Goal: Information Seeking & Learning: Find specific fact

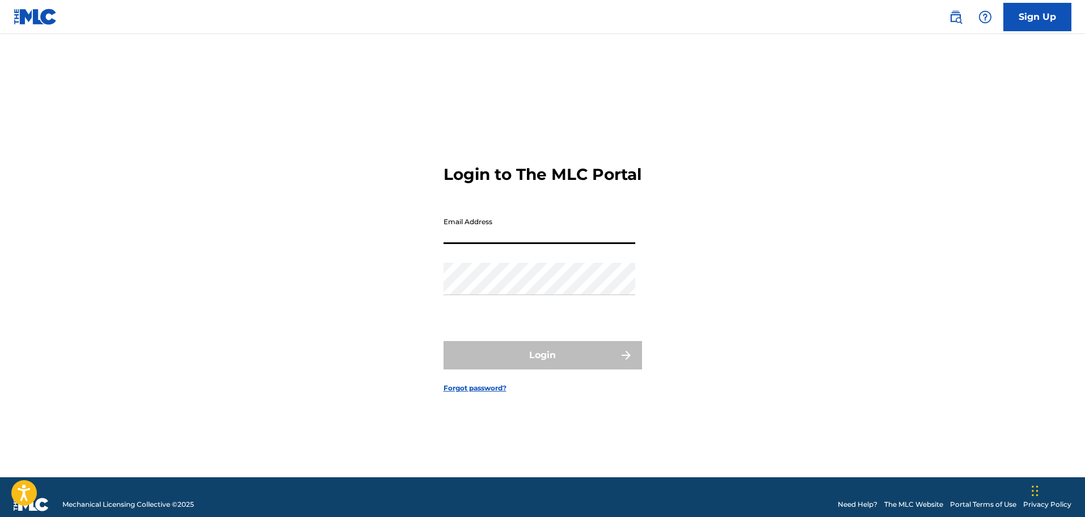
type input "acer62"
click at [533, 244] on input "acer62" at bounding box center [540, 228] width 192 height 32
click at [533, 244] on input "Email Address" at bounding box center [540, 228] width 192 height 32
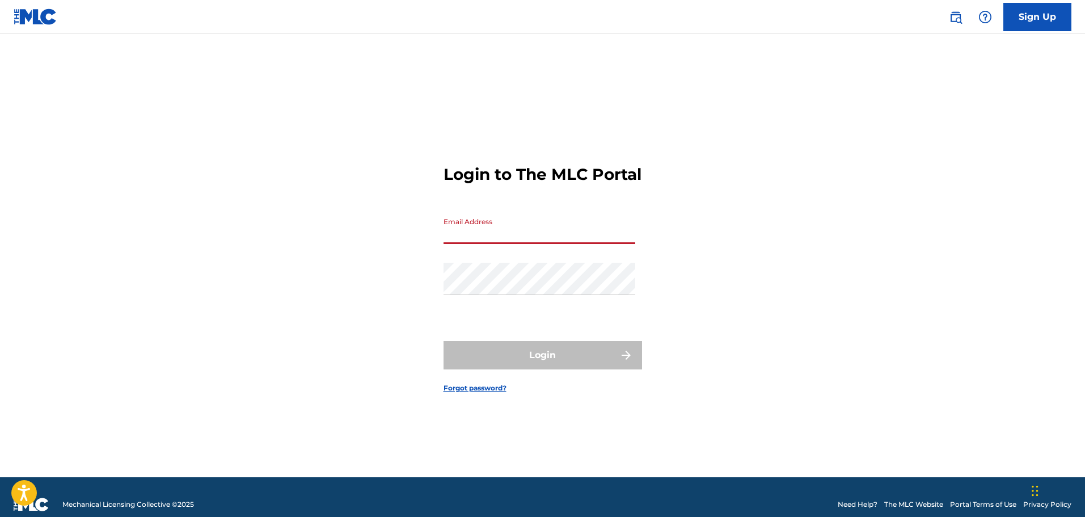
type input "[PERSON_NAME][EMAIL_ADDRESS][DOMAIN_NAME]"
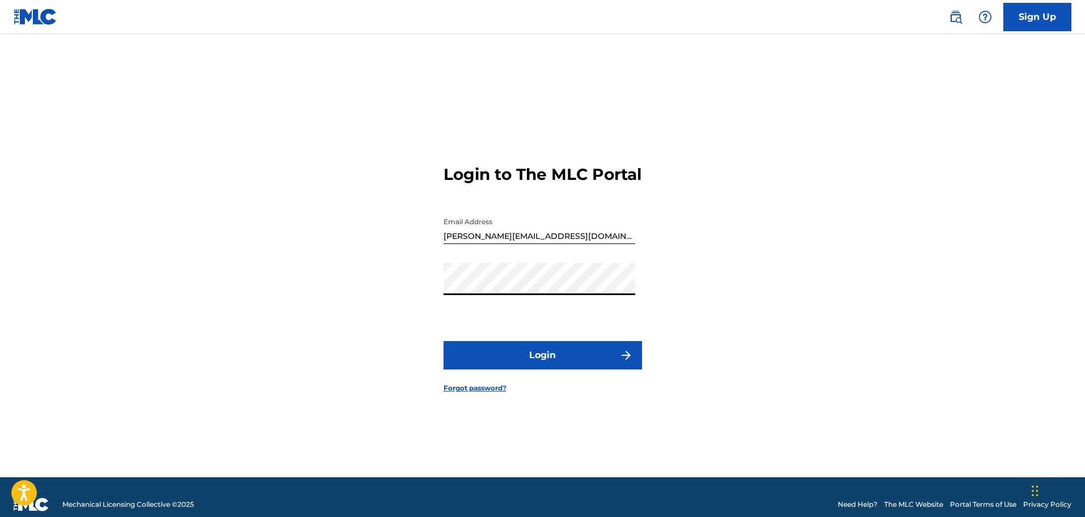
click at [557, 355] on button "Login" at bounding box center [543, 355] width 199 height 28
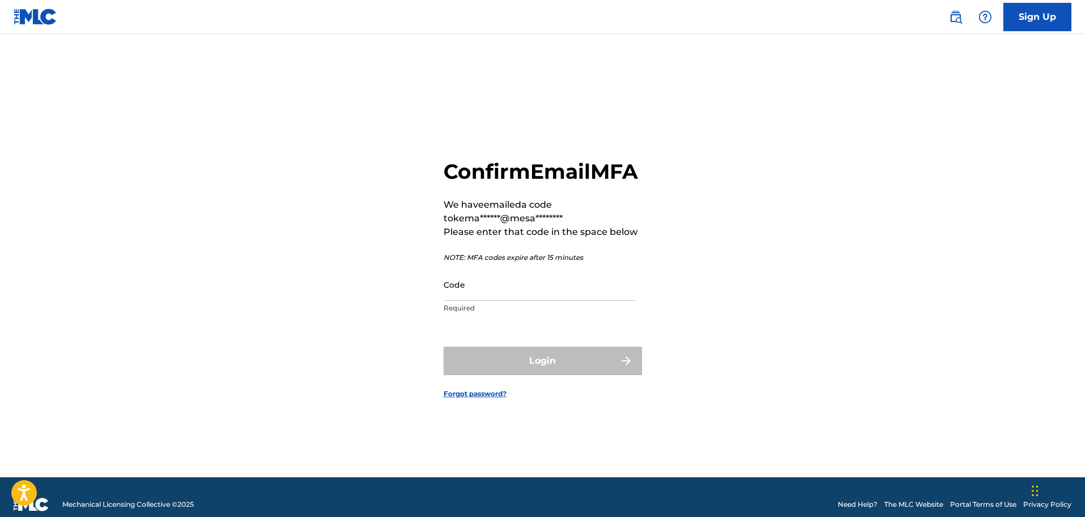
click at [492, 301] on input "Code" at bounding box center [540, 284] width 192 height 32
paste input "918471"
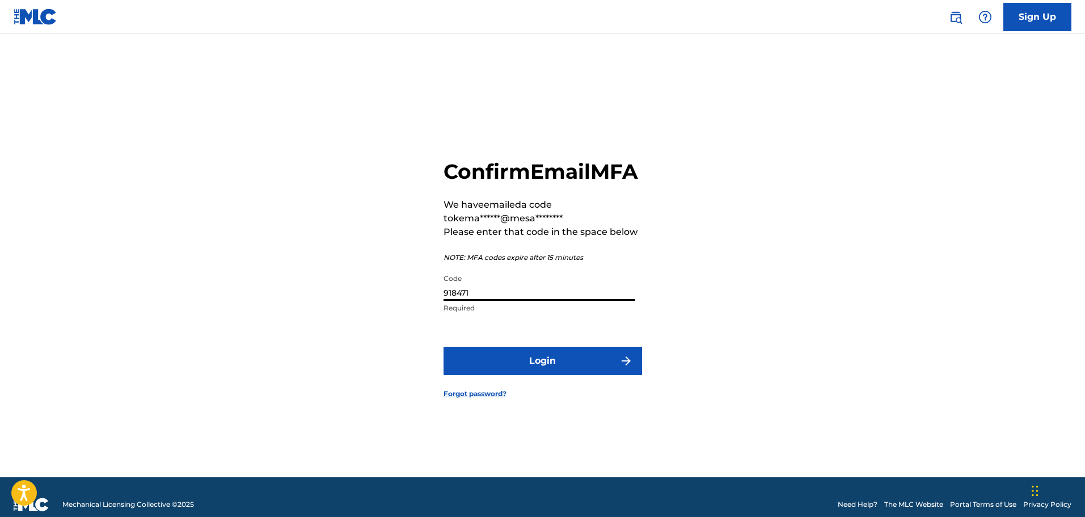
type input "918471"
click at [518, 368] on button "Login" at bounding box center [543, 361] width 199 height 28
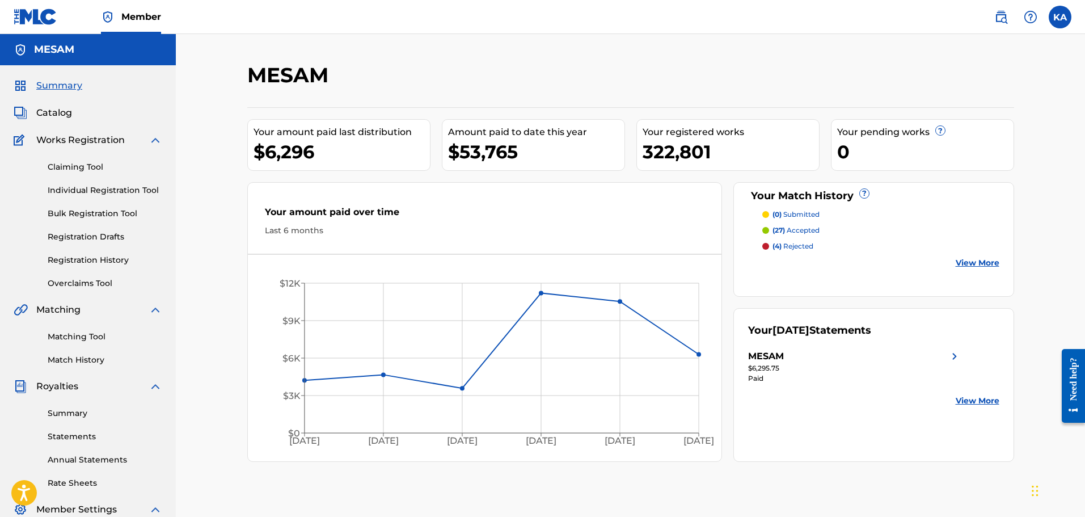
click at [58, 107] on span "Catalog" at bounding box center [54, 113] width 36 height 14
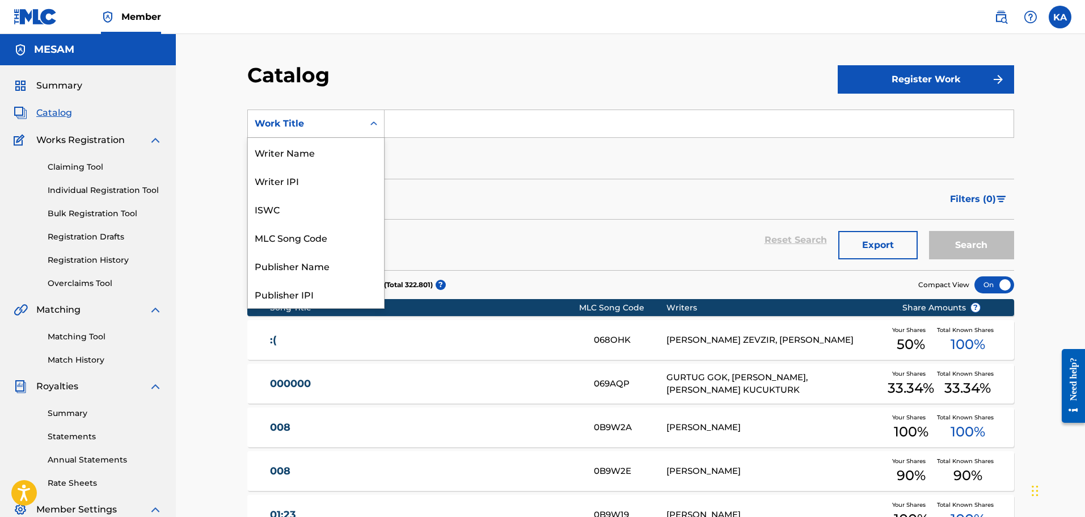
drag, startPoint x: 353, startPoint y: 109, endPoint x: 347, endPoint y: 130, distance: 21.4
click at [353, 112] on div "Work Title" at bounding box center [315, 123] width 137 height 28
click at [314, 242] on div "MLC Song Code" at bounding box center [316, 237] width 136 height 28
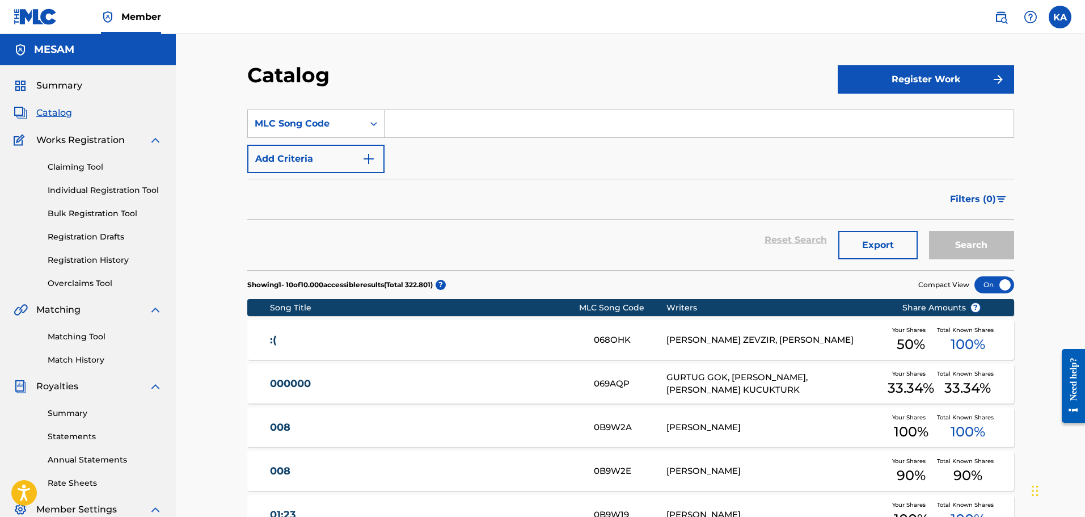
click at [446, 108] on section "SearchWithCriteriaf0ecf4ad-fa0f-4e11-bbb1-30dd0c52ab81 MLC Song Code Add Criter…" at bounding box center [630, 183] width 767 height 174
click at [447, 122] on input "Search Form" at bounding box center [699, 123] width 629 height 27
paste input "A3165A"
type input "A3165A"
click at [929, 231] on button "Search" at bounding box center [971, 245] width 85 height 28
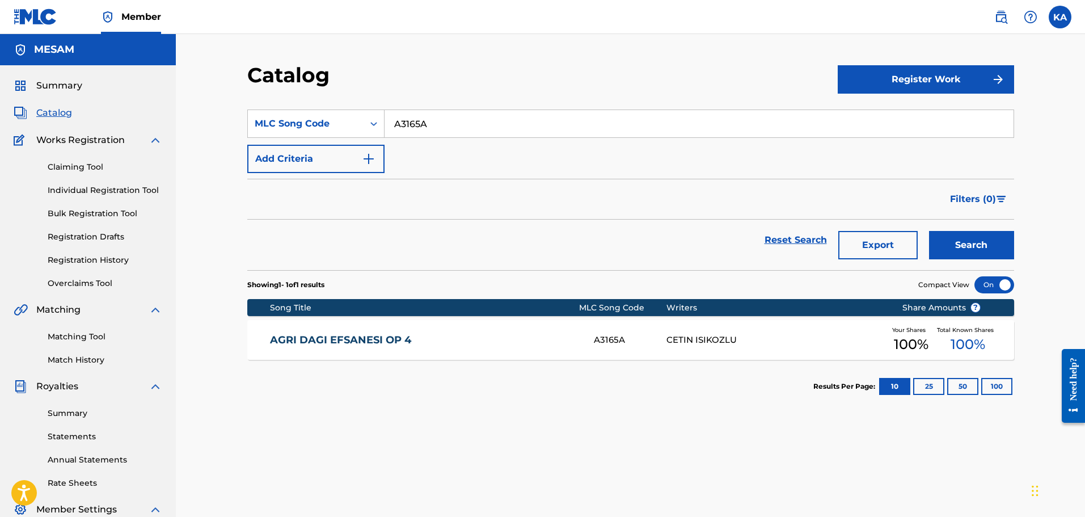
click at [795, 338] on div "CETIN ISIKOZLU" at bounding box center [776, 340] width 218 height 13
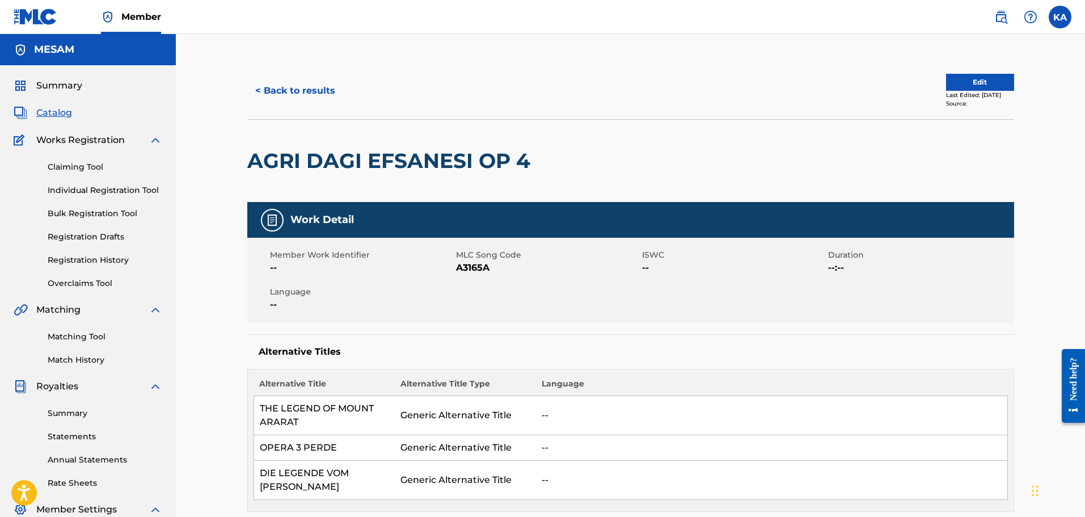
click at [284, 156] on h2 "AGRI DAGI EFSANESI OP 4" at bounding box center [391, 161] width 289 height 26
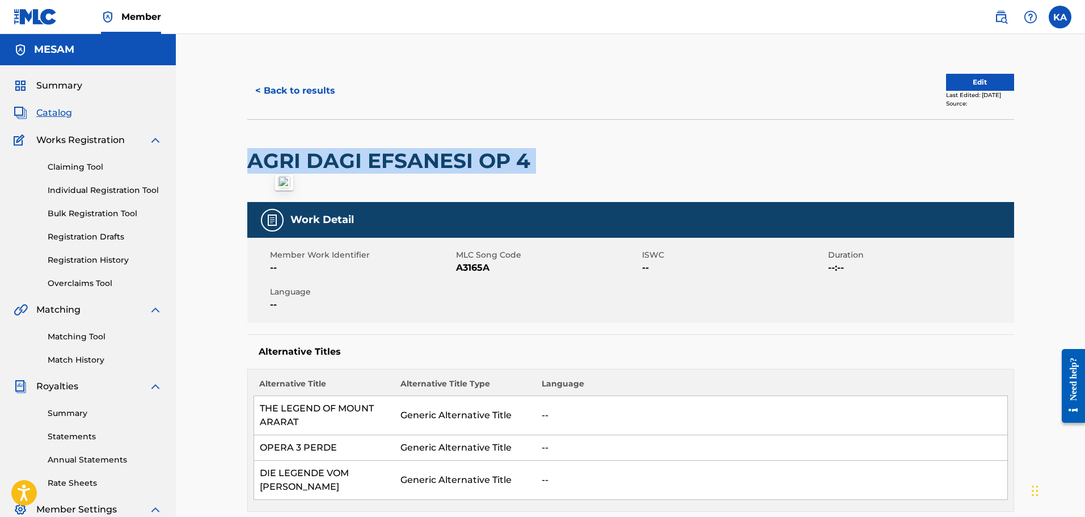
click at [284, 156] on h2 "AGRI DAGI EFSANESI OP 4" at bounding box center [391, 161] width 289 height 26
copy div "AGRI DAGI EFSANESI OP 4"
click at [286, 94] on button "< Back to results" at bounding box center [295, 91] width 96 height 28
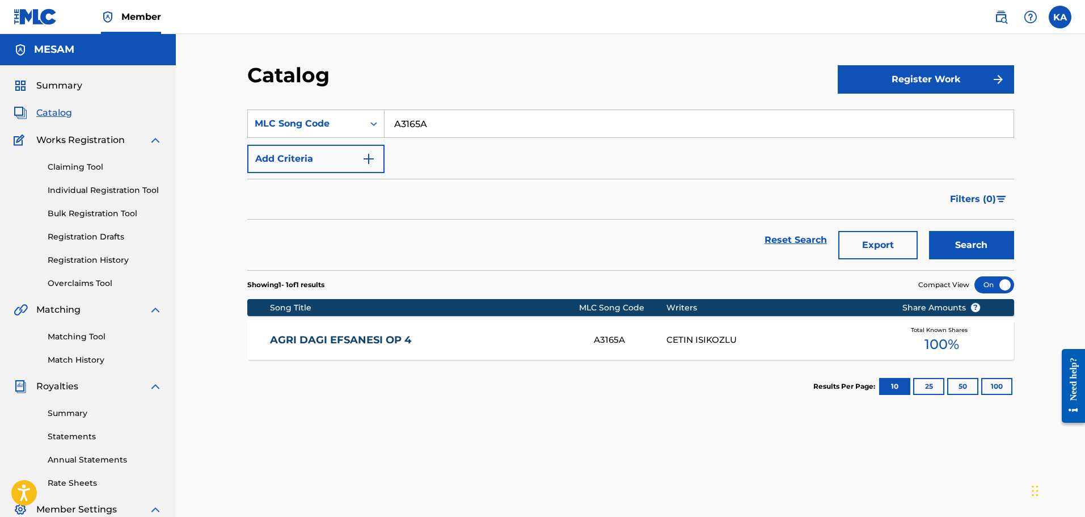
click at [461, 132] on input "A3165A" at bounding box center [699, 123] width 629 height 27
paste input "GE80RG"
type input "GE80RG"
click at [929, 231] on button "Search" at bounding box center [971, 245] width 85 height 28
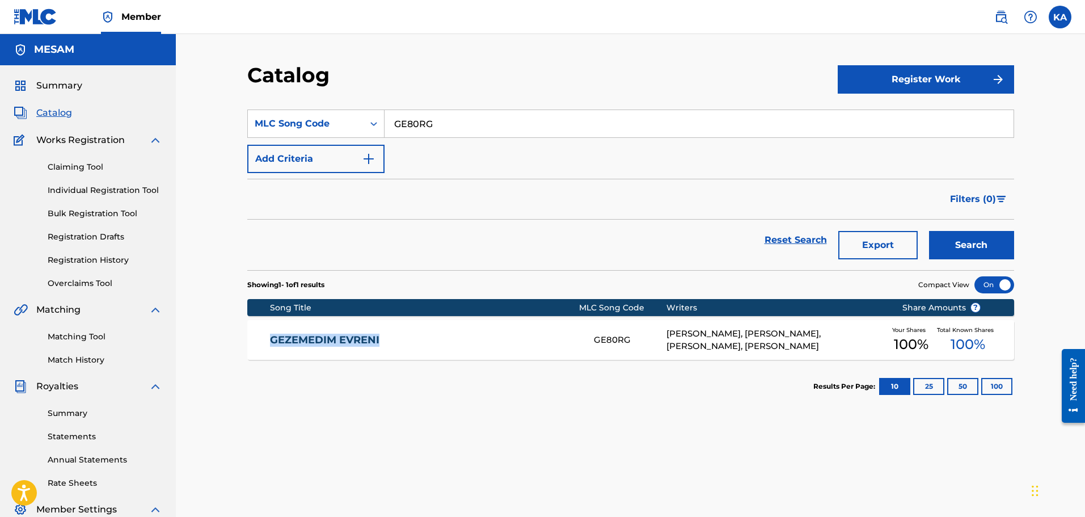
drag, startPoint x: 262, startPoint y: 340, endPoint x: 422, endPoint y: 343, distance: 160.0
click at [422, 343] on div "GEZEMEDIM EVRENI GE80RG ONAT HAFIZ, [PERSON_NAME], [PERSON_NAME], ALI ECE Your …" at bounding box center [630, 340] width 767 height 40
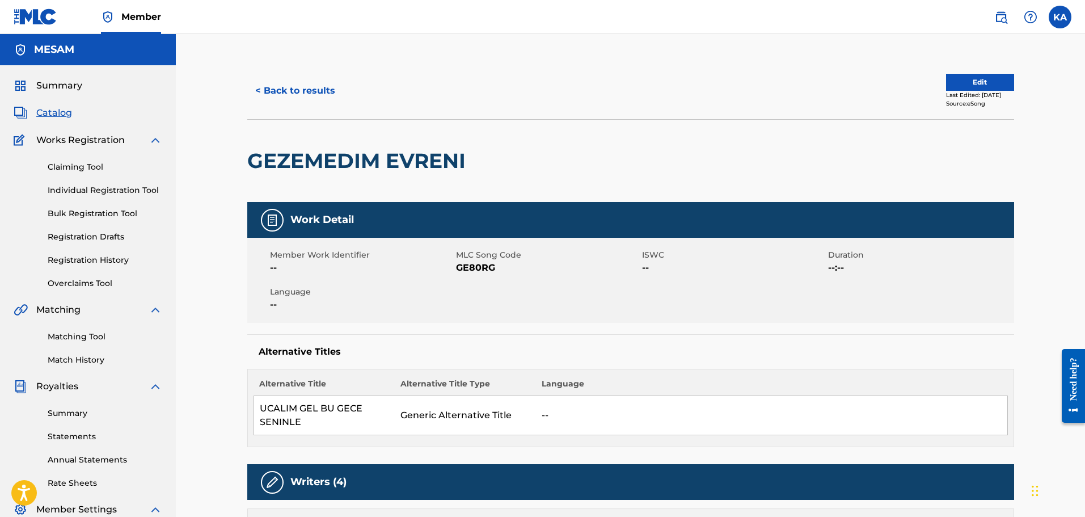
click at [362, 158] on h2 "GEZEMEDIM EVRENI" at bounding box center [359, 161] width 224 height 26
copy div "GEZEMEDIM EVRENI"
click at [285, 90] on button "< Back to results" at bounding box center [295, 91] width 96 height 28
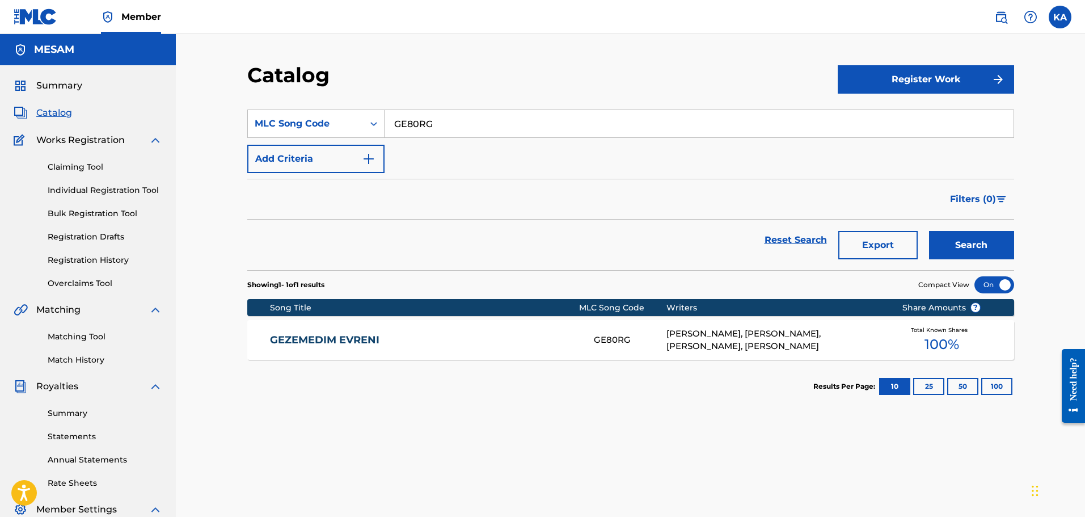
click at [444, 112] on input "GE80RG" at bounding box center [699, 123] width 629 height 27
paste input "DC69VQ"
type input "DC69VQ"
click at [929, 231] on button "Search" at bounding box center [971, 245] width 85 height 28
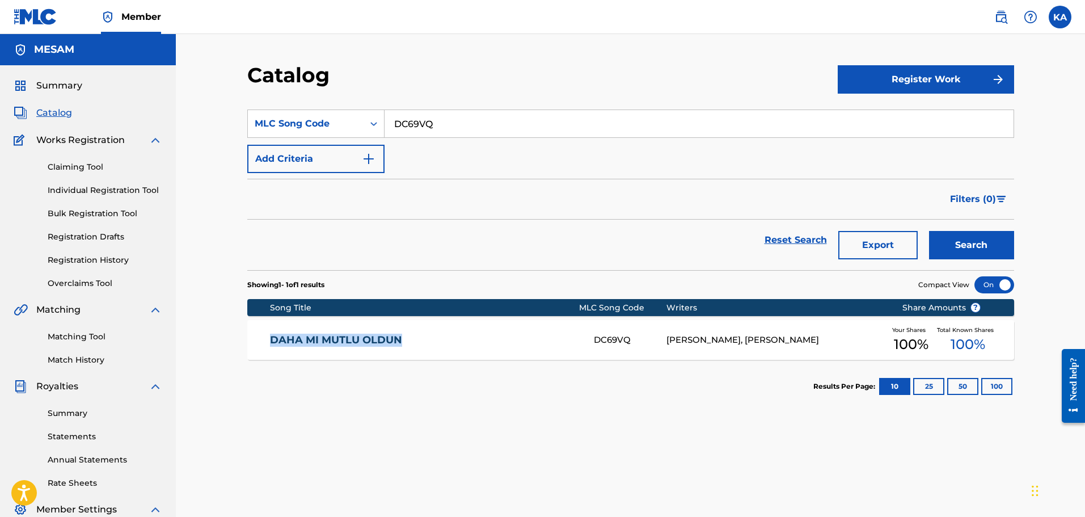
drag, startPoint x: 260, startPoint y: 339, endPoint x: 464, endPoint y: 341, distance: 204.3
click at [464, 341] on div "DAHA MI MUTLU OLDUN DC69VQ [PERSON_NAME], [PERSON_NAME] INCEGUL Your Shares 100…" at bounding box center [630, 340] width 767 height 40
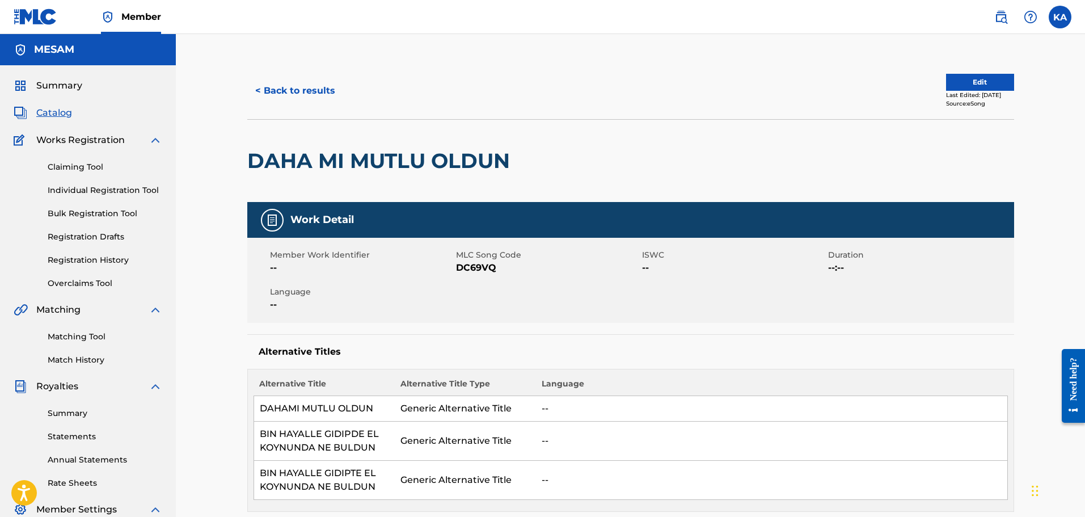
click at [353, 158] on h2 "DAHA MI MUTLU OLDUN" at bounding box center [381, 161] width 268 height 26
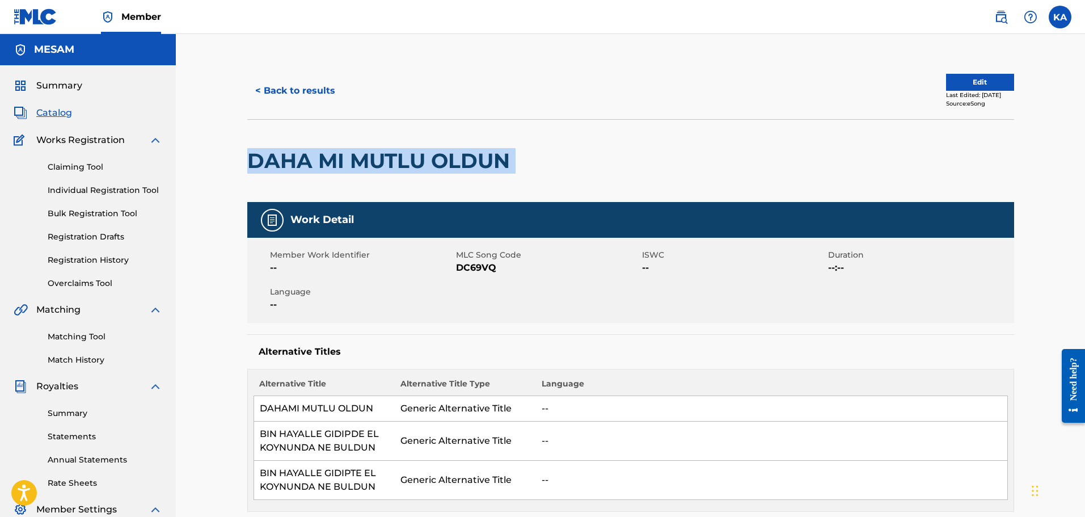
click at [353, 158] on h2 "DAHA MI MUTLU OLDUN" at bounding box center [381, 161] width 268 height 26
copy div "DAHA MI MUTLU OLDUN"
click at [293, 96] on button "< Back to results" at bounding box center [295, 91] width 96 height 28
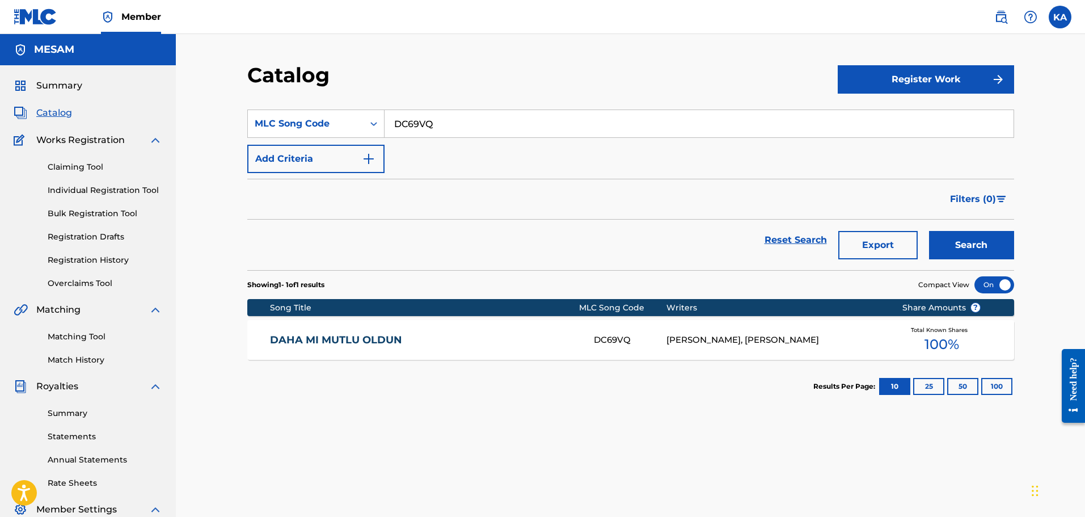
click at [429, 124] on input "DC69VQ" at bounding box center [699, 123] width 629 height 27
paste input "IG6M18"
type input "IG6M18"
click at [929, 231] on button "Search" at bounding box center [971, 245] width 85 height 28
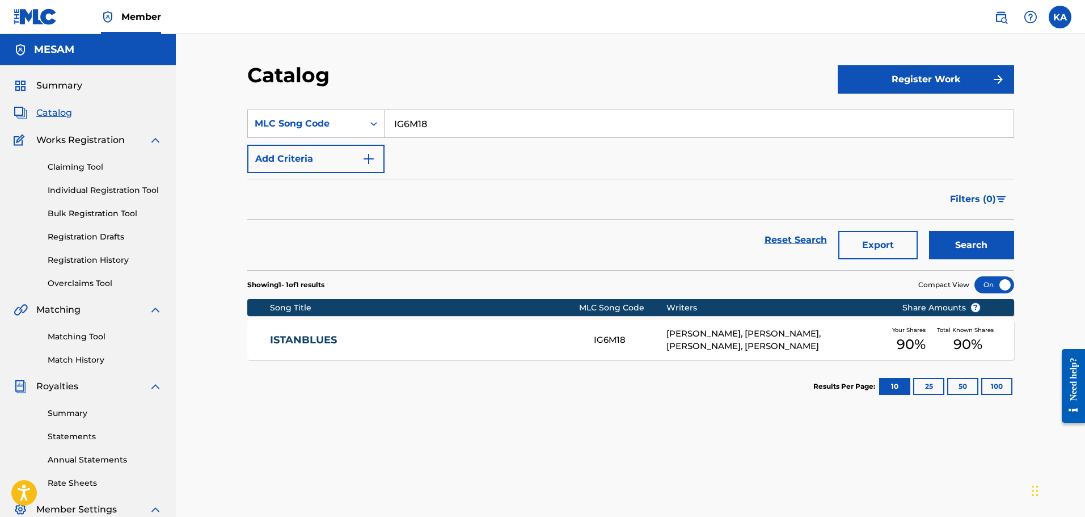
click at [254, 339] on div "ISTANBLUES IG6M18 [PERSON_NAME], [PERSON_NAME], [PERSON_NAME], [PERSON_NAME] Yo…" at bounding box center [630, 340] width 767 height 40
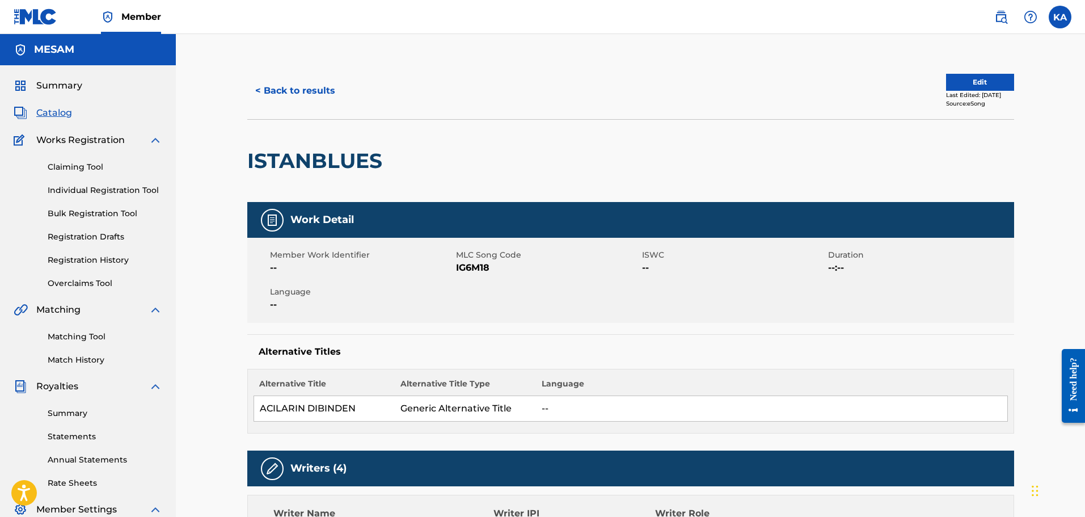
click at [282, 161] on h2 "ISTANBLUES" at bounding box center [317, 161] width 141 height 26
copy h2 "ISTANBLUES"
click at [284, 100] on button "< Back to results" at bounding box center [295, 91] width 96 height 28
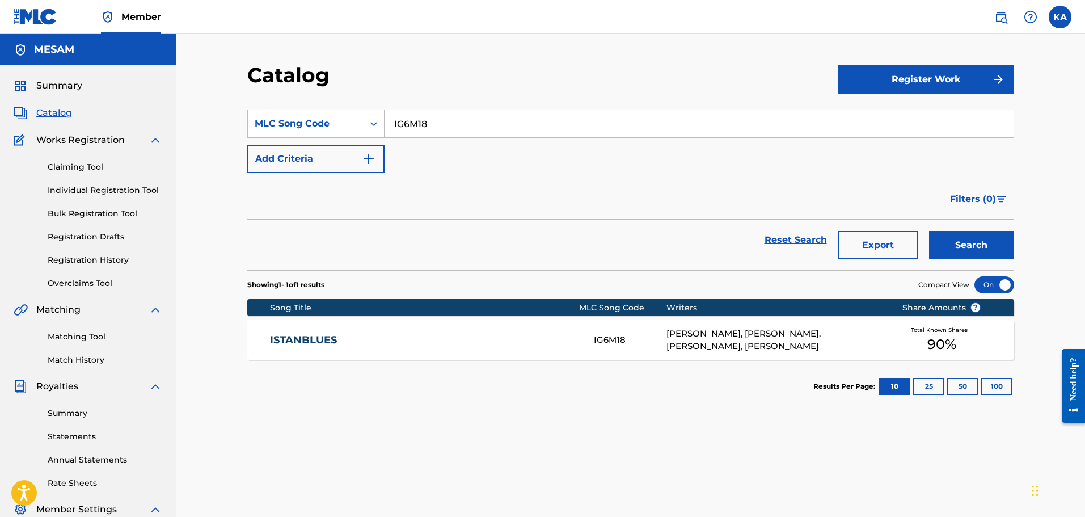
click at [449, 117] on input "IG6M18" at bounding box center [699, 123] width 629 height 27
paste input "3AN7"
type input "IG3AN7"
click at [929, 231] on button "Search" at bounding box center [971, 245] width 85 height 28
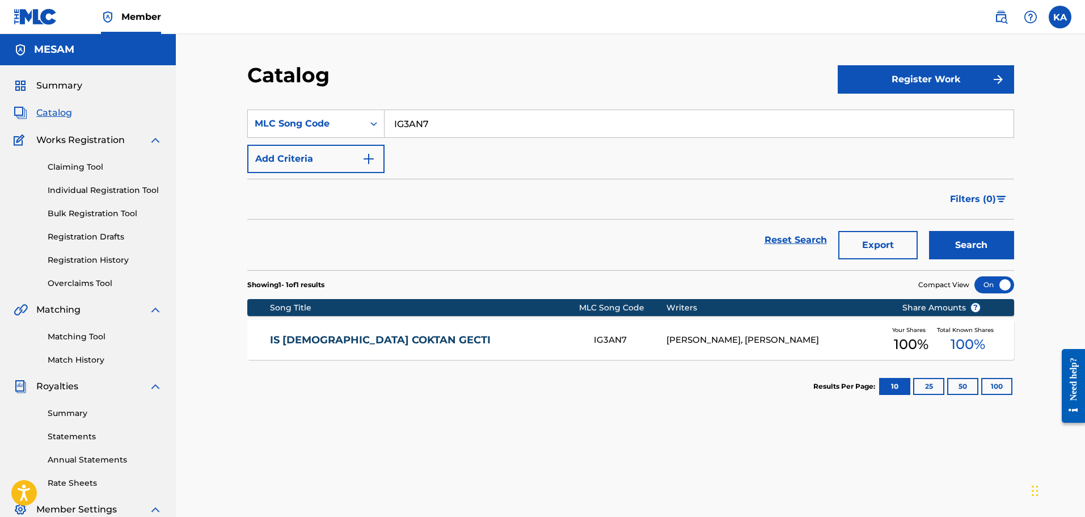
click at [398, 348] on div "IS [DEMOGRAPHIC_DATA] COKTAN GECTI IG3AN7 [PERSON_NAME], [PERSON_NAME] INCEGUL …" at bounding box center [630, 340] width 767 height 40
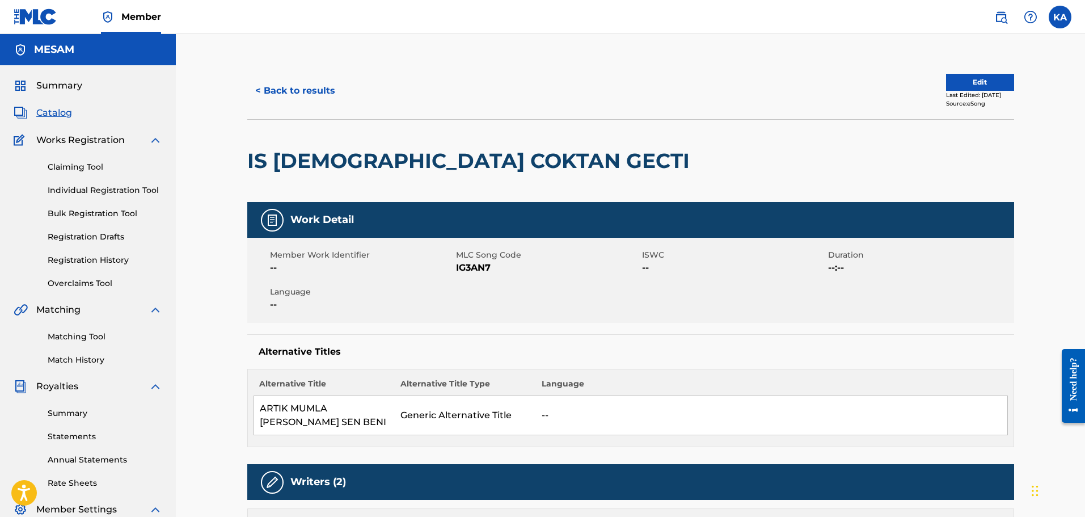
click at [285, 170] on h2 "IS [DEMOGRAPHIC_DATA] COKTAN GECTI" at bounding box center [471, 161] width 448 height 26
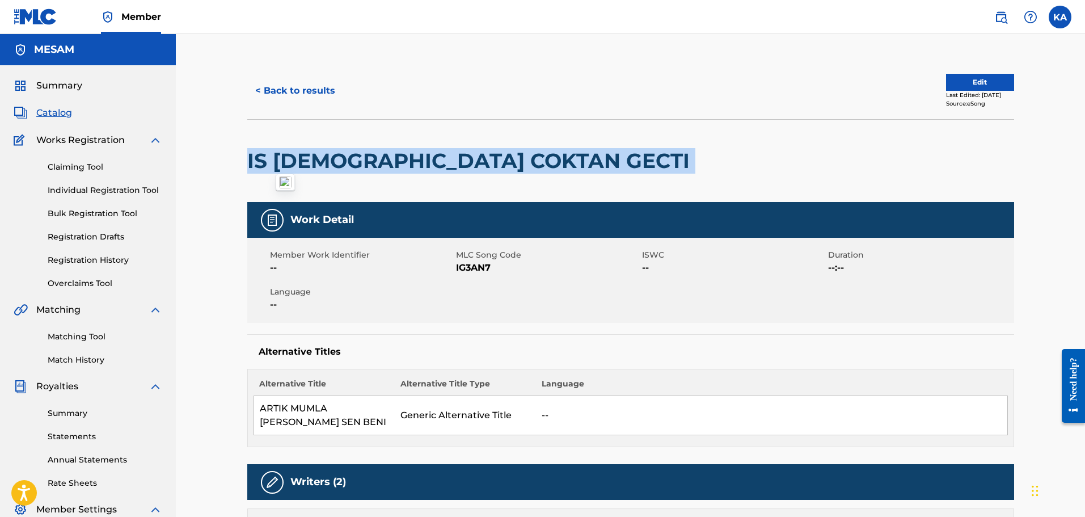
click at [285, 170] on h2 "IS [DEMOGRAPHIC_DATA] COKTAN GECTI" at bounding box center [471, 161] width 448 height 26
copy div "IS [DEMOGRAPHIC_DATA] COKTAN GECTI"
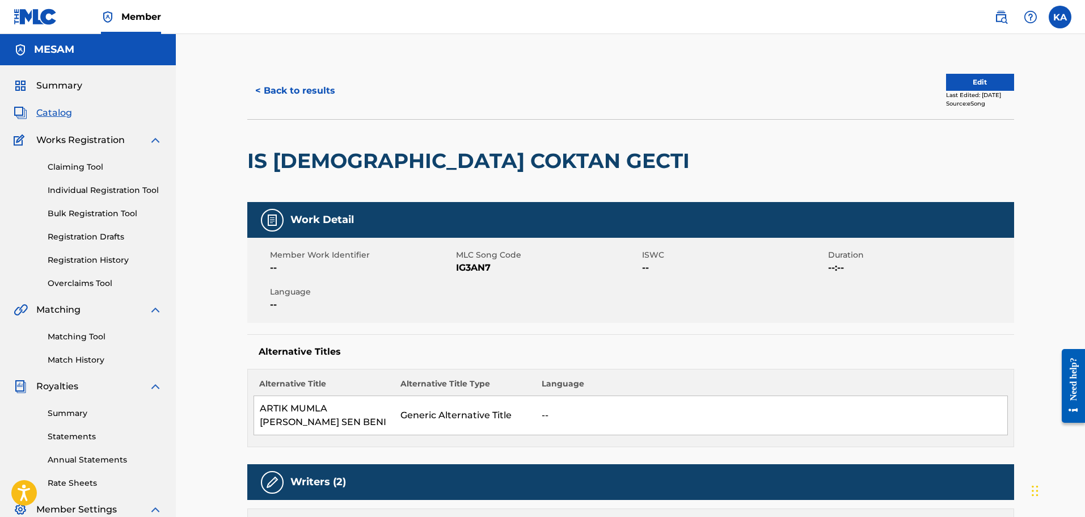
click at [642, 95] on div "Edit Last Edited: [DATE] Source: eSong" at bounding box center [823, 91] width 384 height 34
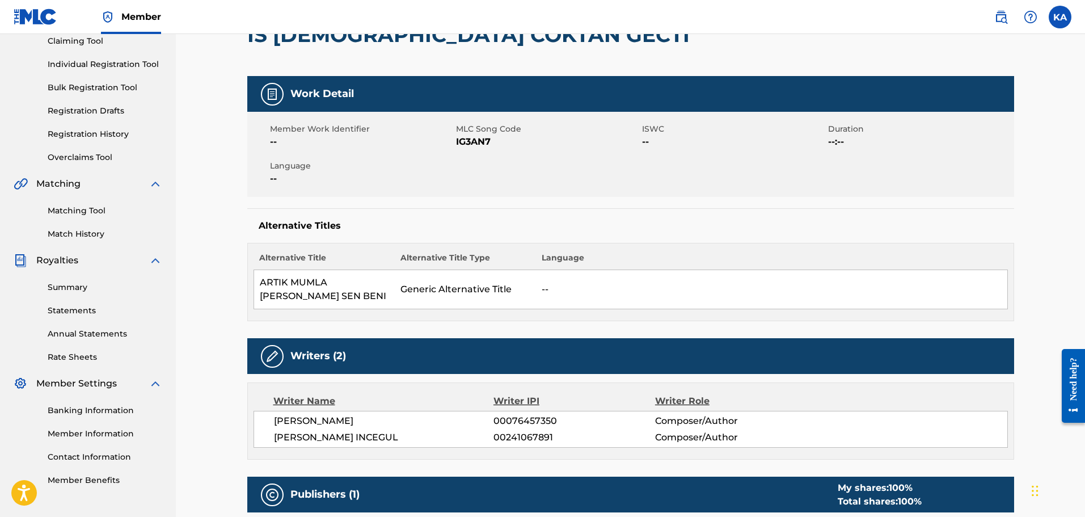
scroll to position [13, 0]
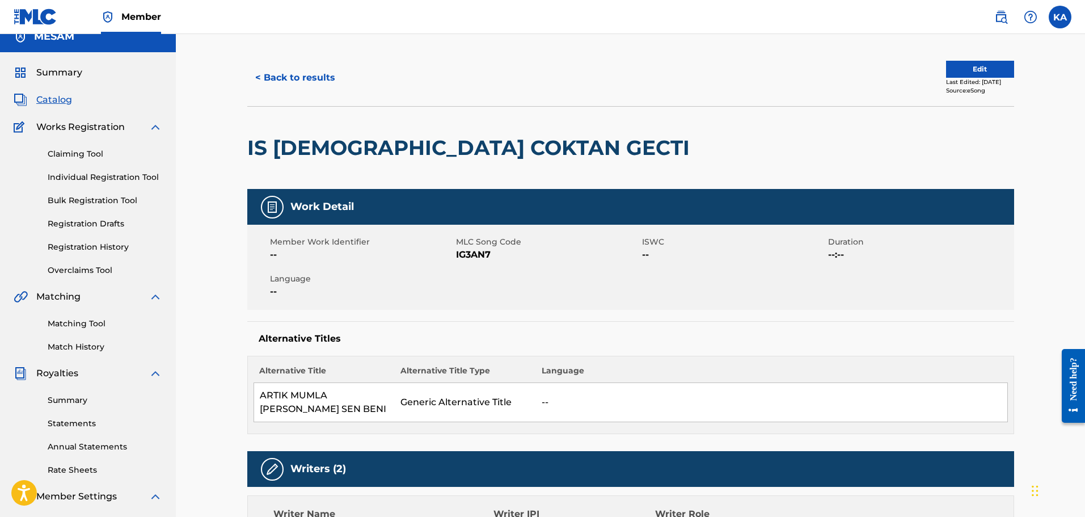
click at [302, 87] on button "< Back to results" at bounding box center [295, 78] width 96 height 28
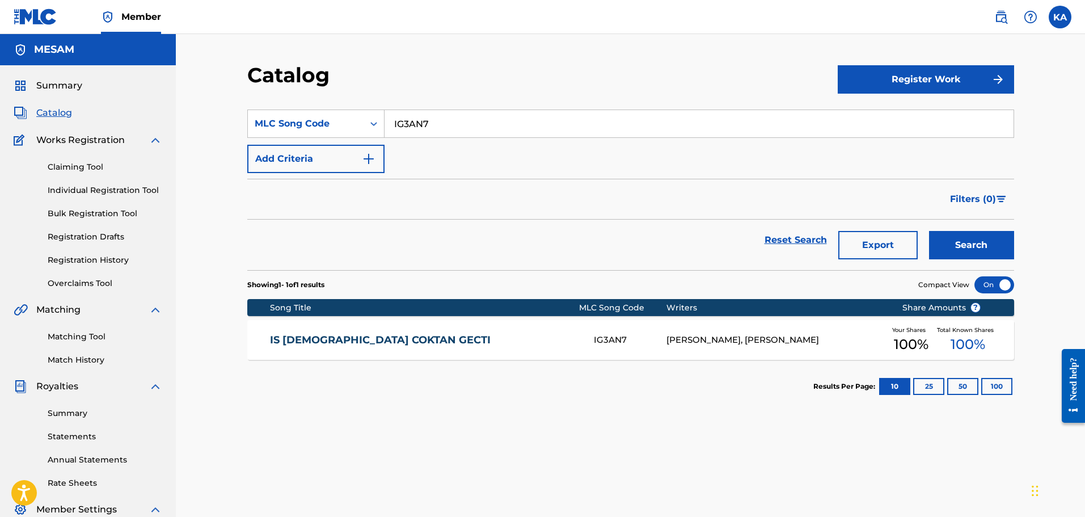
click at [454, 114] on input "IG3AN7" at bounding box center [699, 123] width 629 height 27
paste input "AD5JWD"
type input "AD5JWD"
click at [929, 231] on button "Search" at bounding box center [971, 245] width 85 height 28
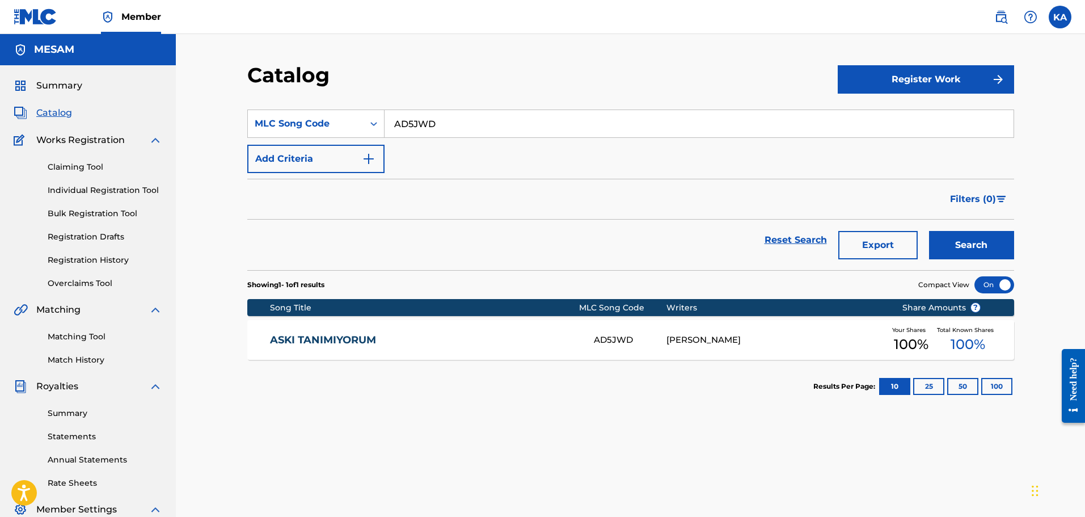
click at [415, 334] on link "ASKI TANIMIYORUM" at bounding box center [424, 340] width 309 height 13
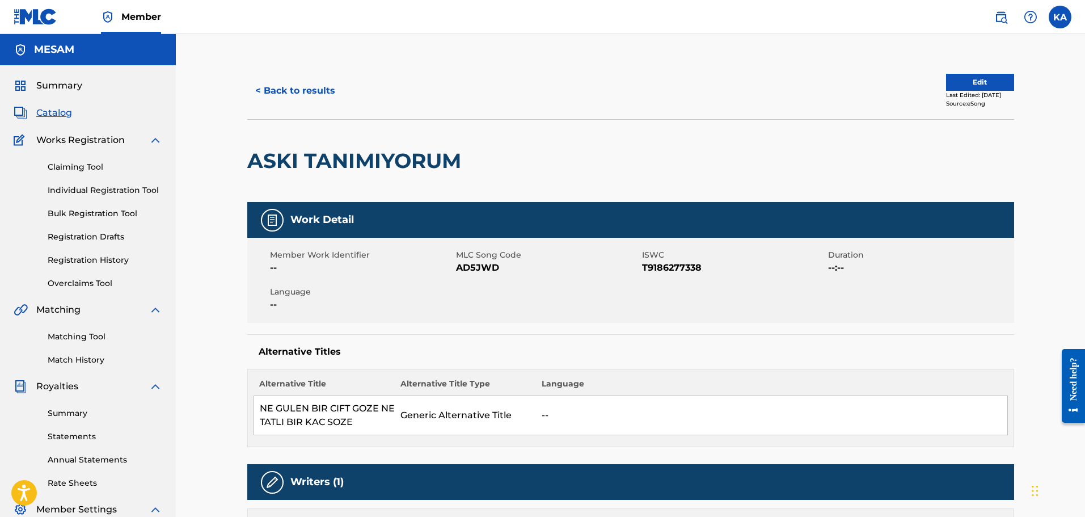
click at [334, 157] on h2 "ASKI TANIMIYORUM" at bounding box center [357, 161] width 220 height 26
copy div "ASKI TANIMIYORUM"
click at [300, 87] on button "< Back to results" at bounding box center [295, 91] width 96 height 28
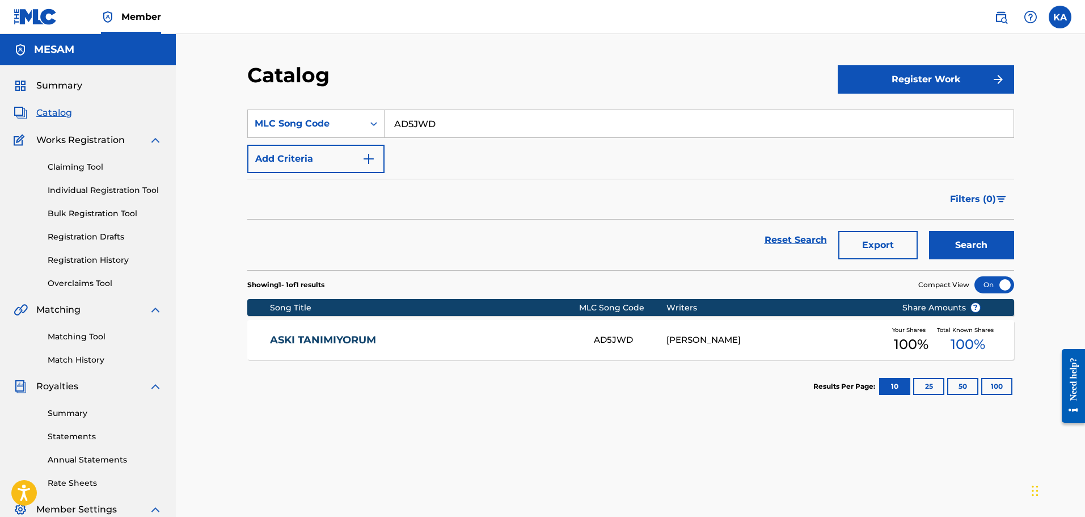
click at [439, 127] on input "AD5JWD" at bounding box center [699, 123] width 629 height 27
paste input "SA85GZ"
type input "SA85GZ"
click at [929, 231] on button "Search" at bounding box center [971, 245] width 85 height 28
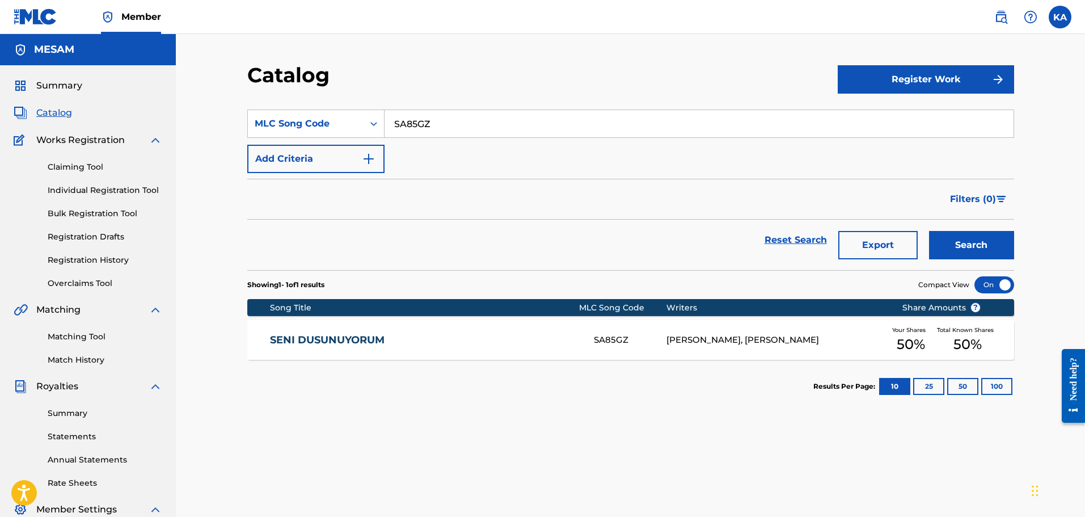
click at [259, 335] on div "SENI DUSUNUYORUM SA85GZ [PERSON_NAME], [PERSON_NAME] Your Shares 50 % Total Kno…" at bounding box center [630, 340] width 767 height 40
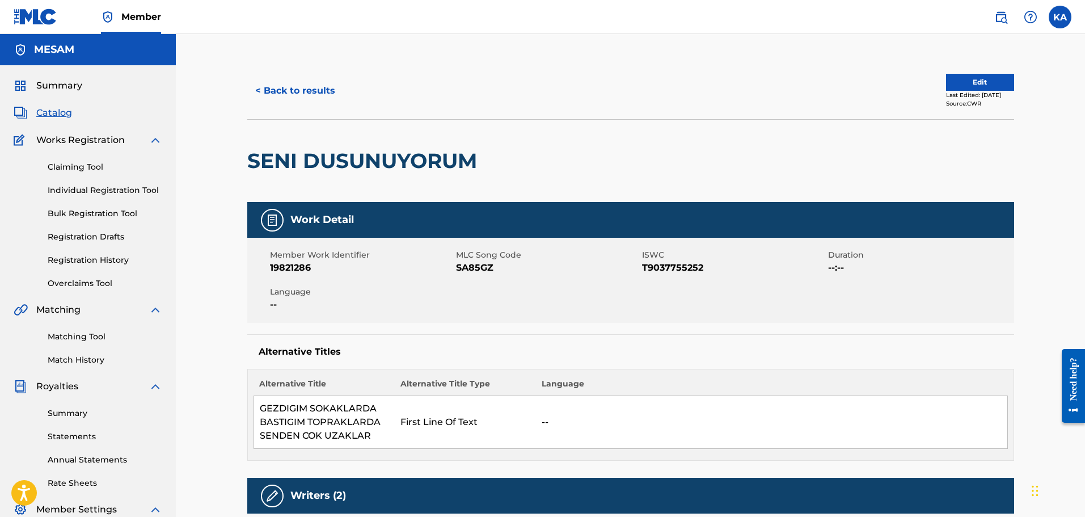
click at [347, 151] on h2 "SENI DUSUNUYORUM" at bounding box center [364, 161] width 235 height 26
copy div "SENI DUSUNUYORUM"
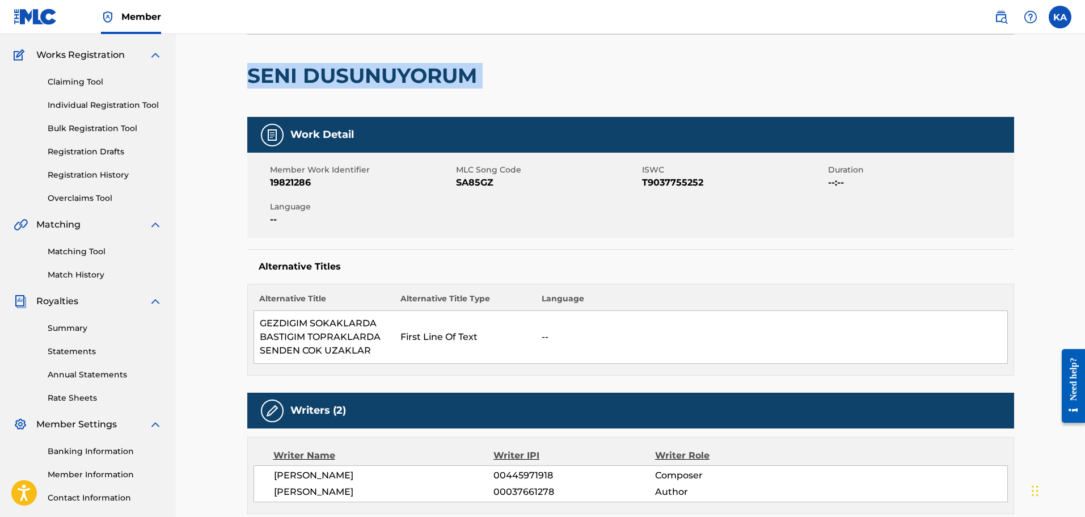
scroll to position [170, 0]
